Goal: Task Accomplishment & Management: Use online tool/utility

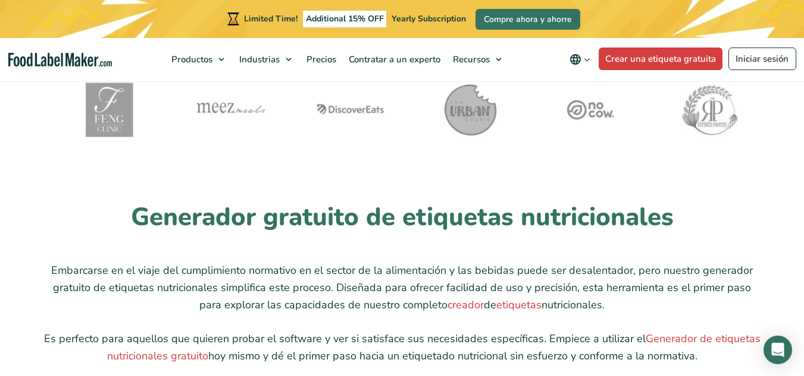
scroll to position [3013, 0]
